Goal: Find specific page/section: Find specific page/section

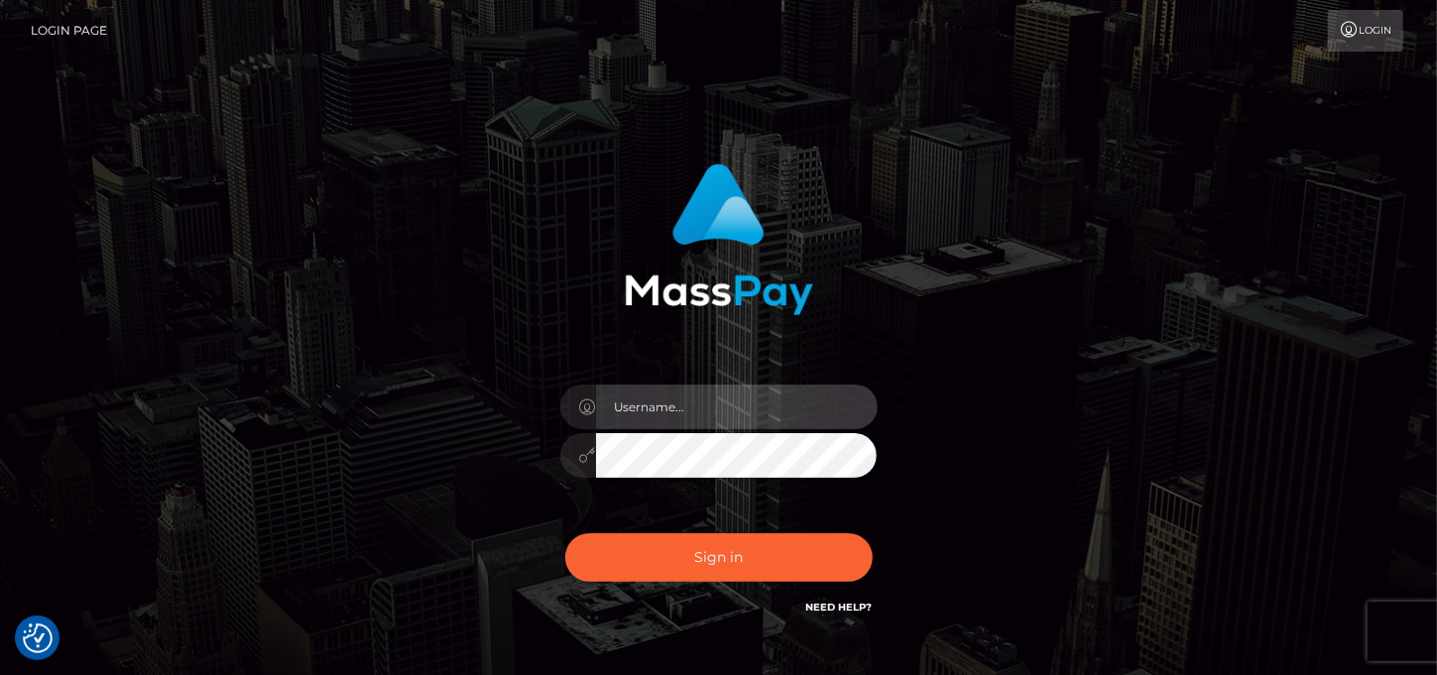
click at [806, 402] on input "text" at bounding box center [737, 407] width 282 height 45
paste input "MaryJo"
click at [662, 395] on input "MaryJo" at bounding box center [737, 407] width 282 height 45
paste input "y"
type input "MaryJoy"
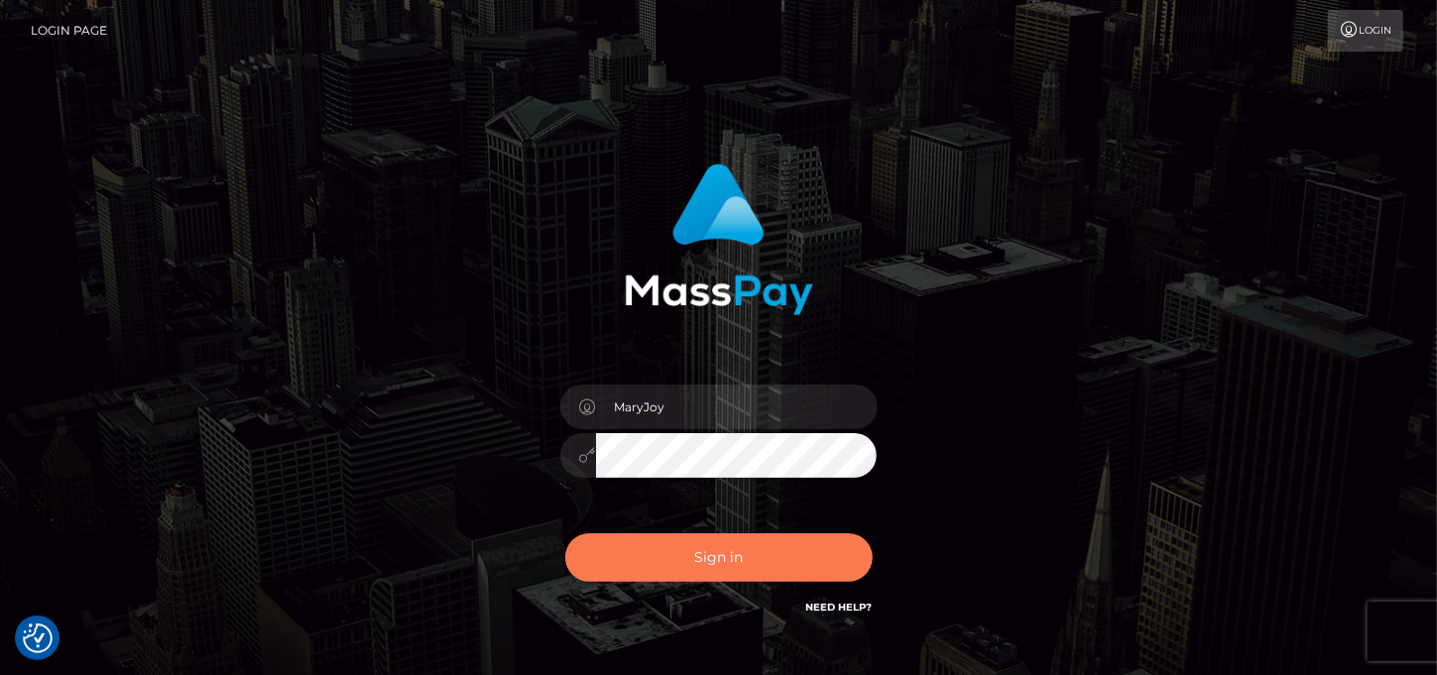
click at [719, 549] on button "Sign in" at bounding box center [718, 558] width 307 height 49
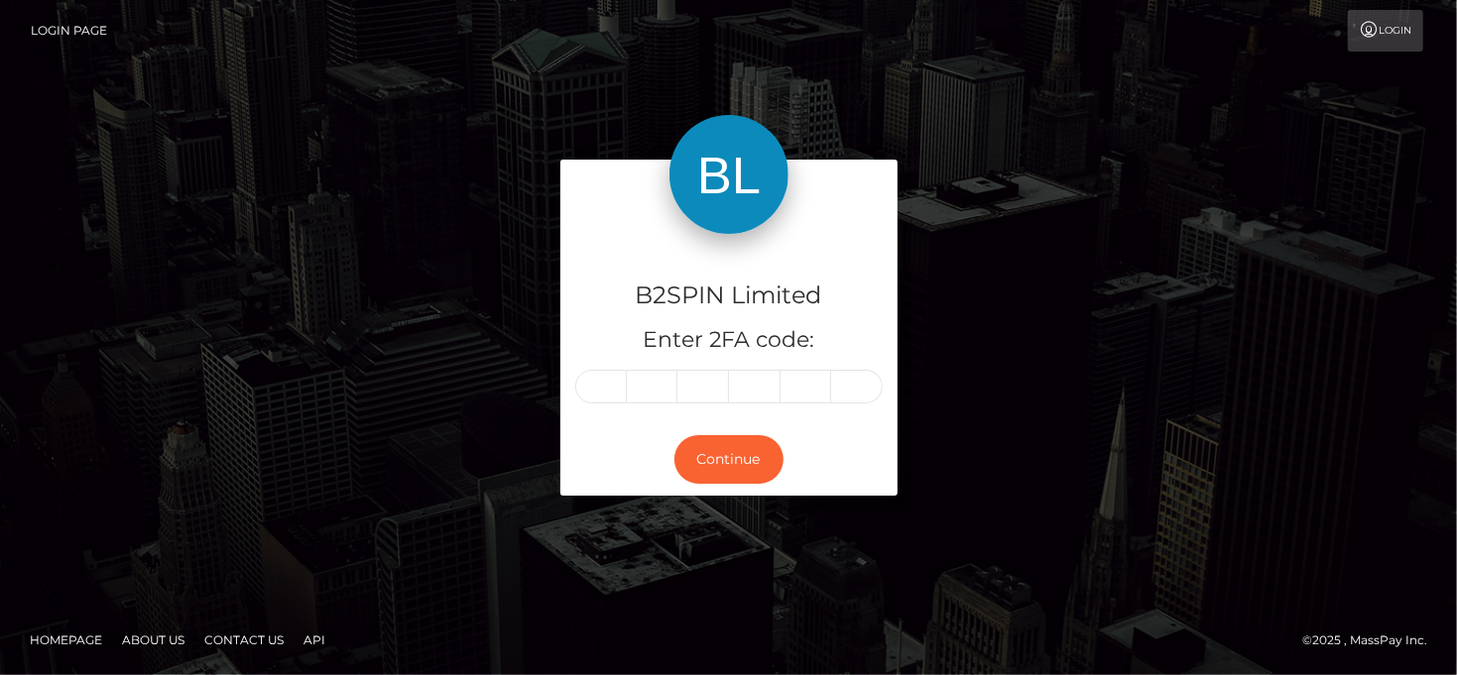
click at [597, 382] on input "text" at bounding box center [601, 387] width 52 height 34
type input "9"
type input "6"
type input "8"
type input "2"
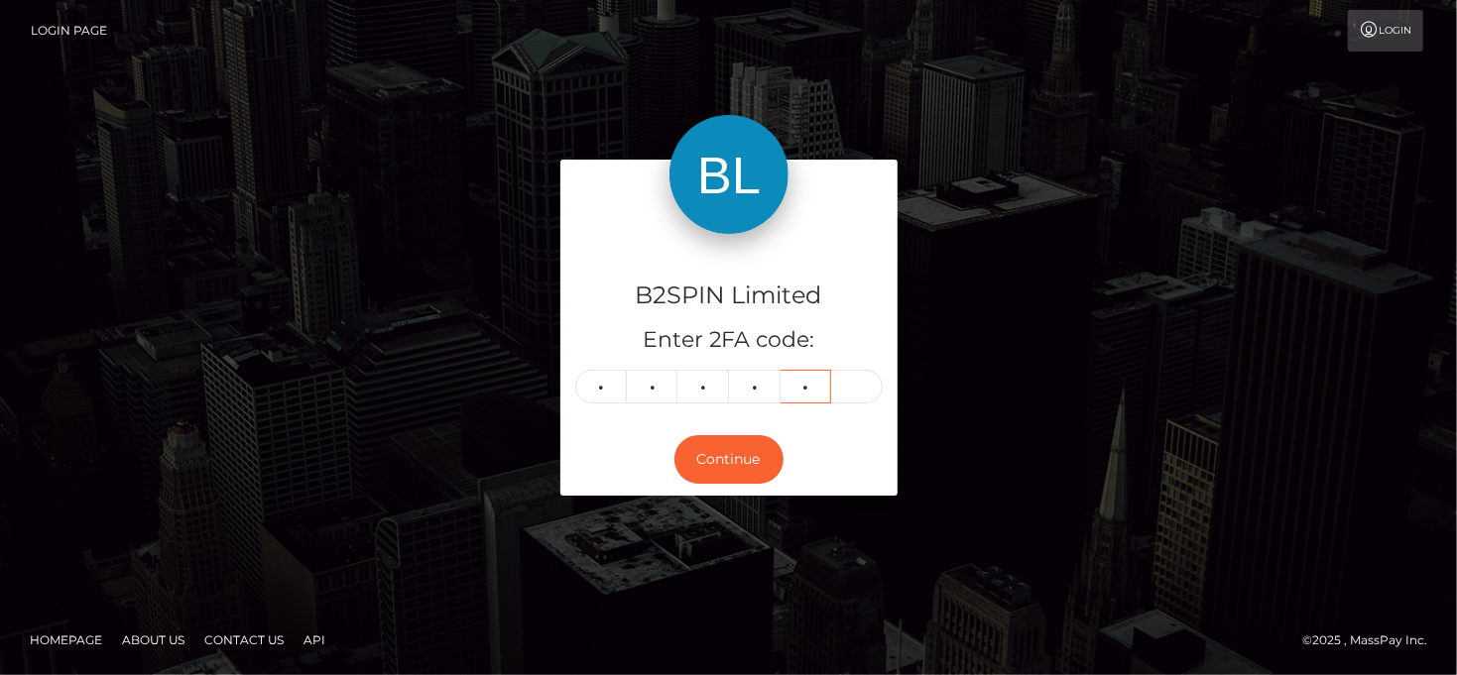
type input "5"
type input "3"
click at [732, 478] on button "Continue" at bounding box center [728, 459] width 109 height 49
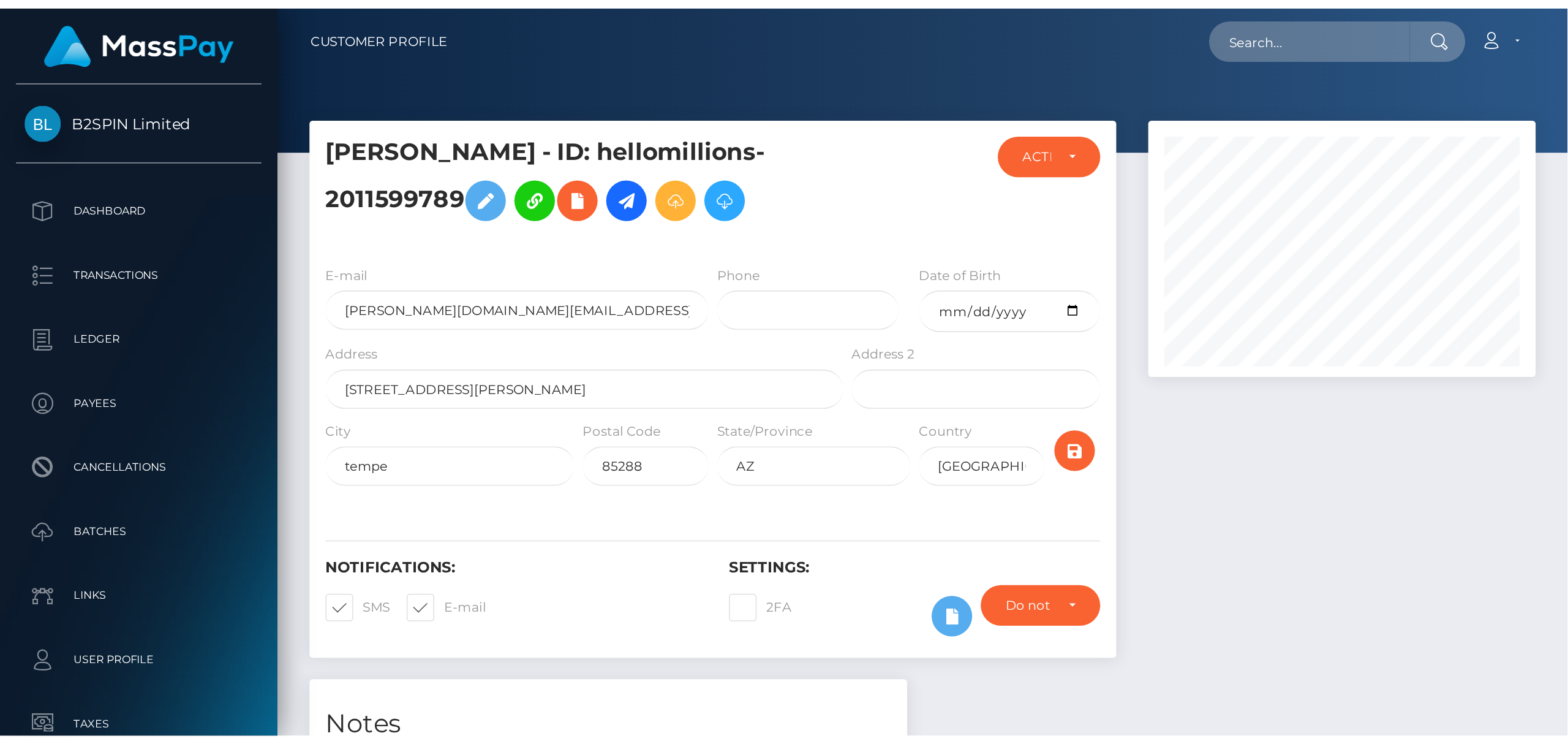
scroll to position [147, 223]
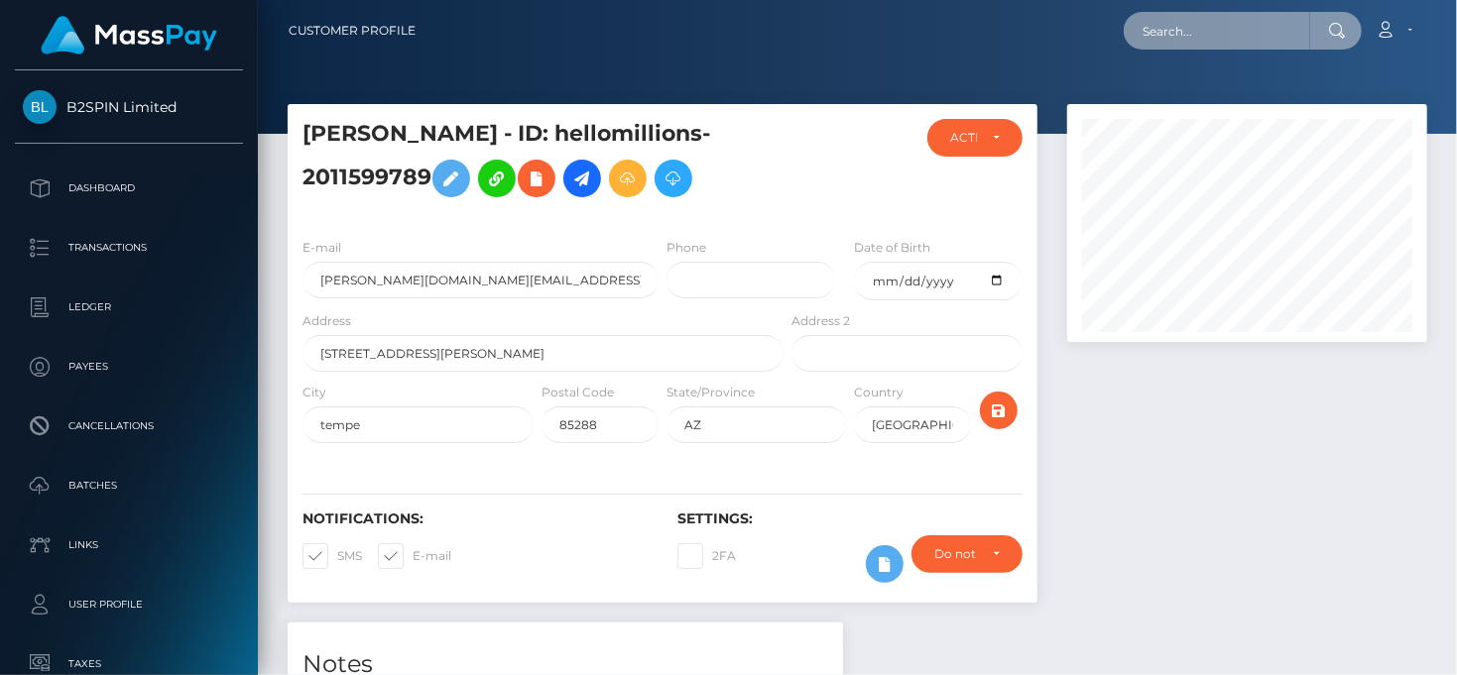
click at [1211, 29] on input "text" at bounding box center [1217, 31] width 186 height 38
paste input "3242937"
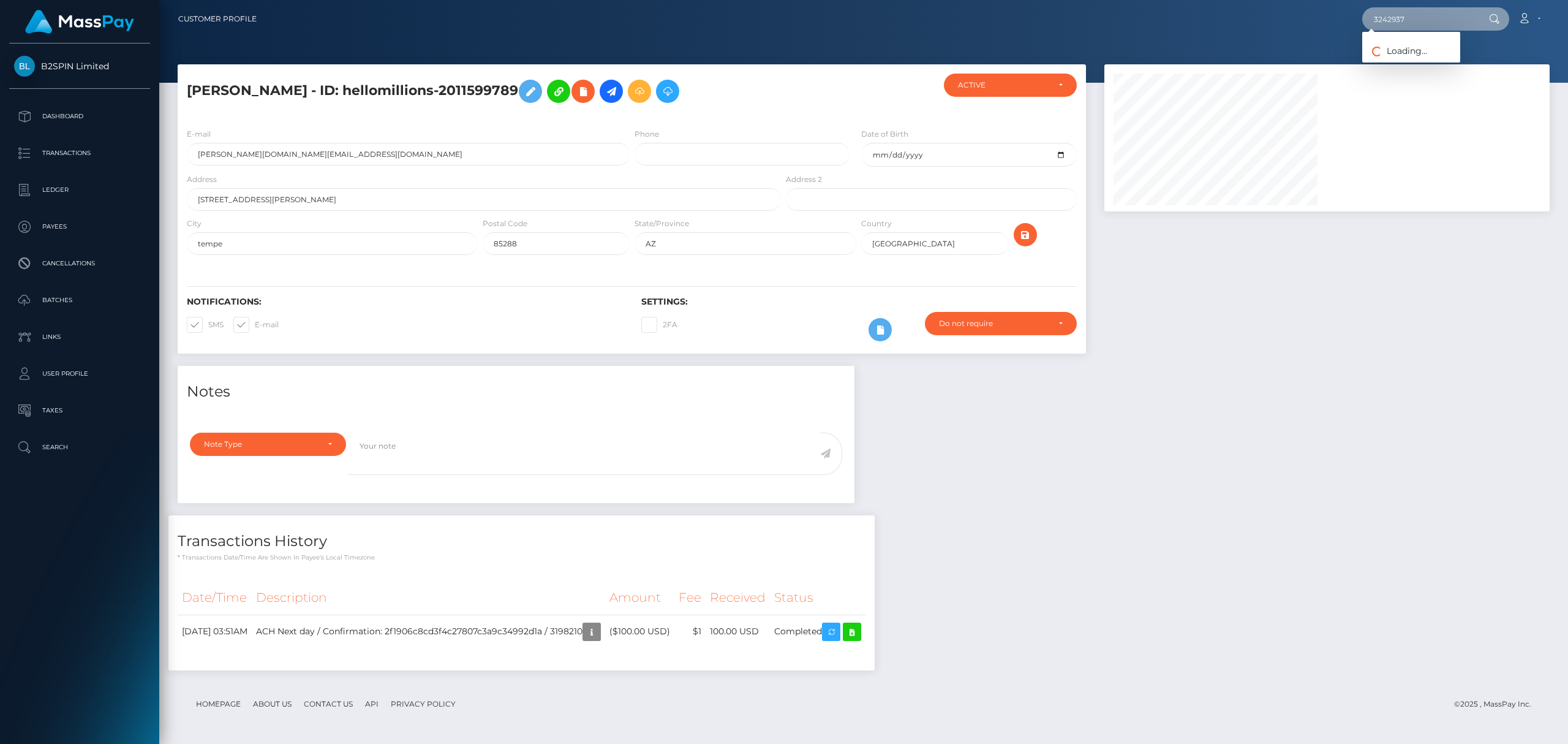
scroll to position [147, 445]
click at [899, 18] on input "3242937" at bounding box center [1419, 19] width 115 height 23
paste input "1967379605"
type input "1967379605"
click at [899, 57] on link "QUAN LI" at bounding box center [1411, 63] width 98 height 23
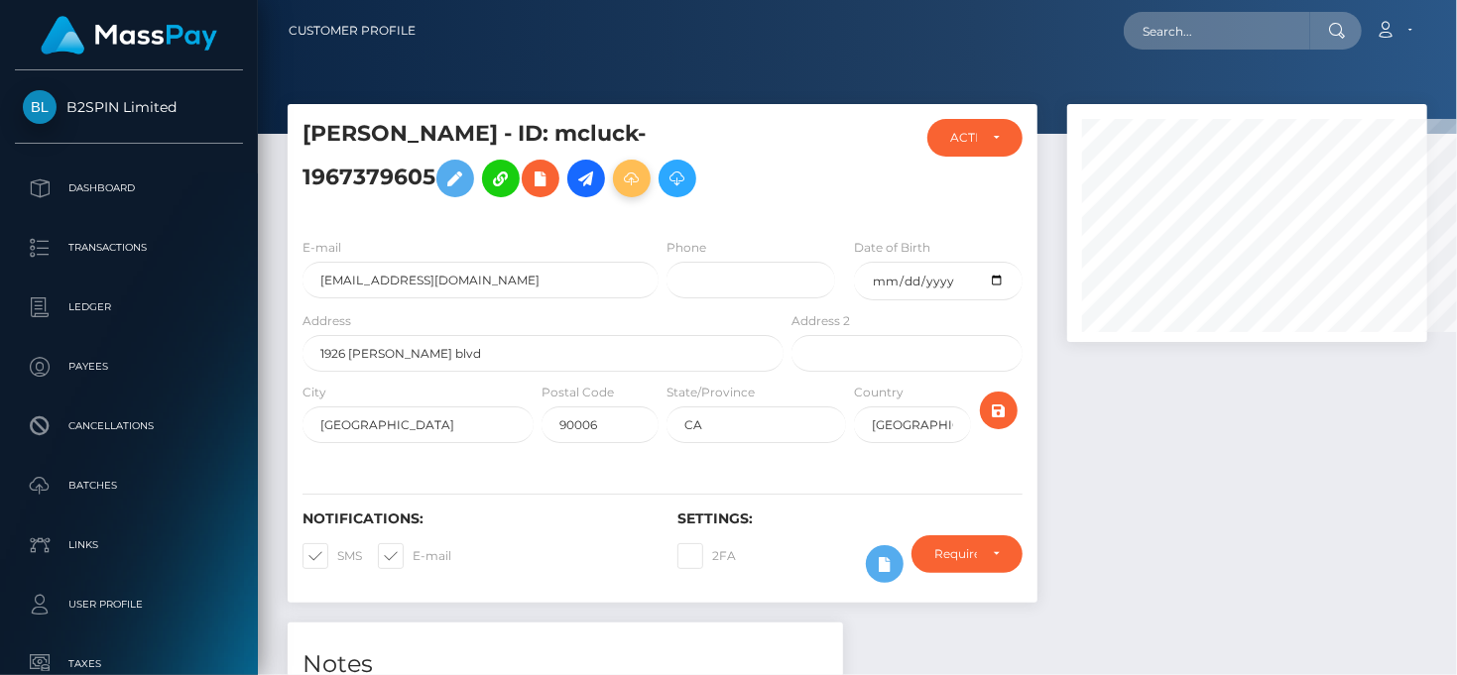
scroll to position [991434, 991312]
